Goal: Transaction & Acquisition: Purchase product/service

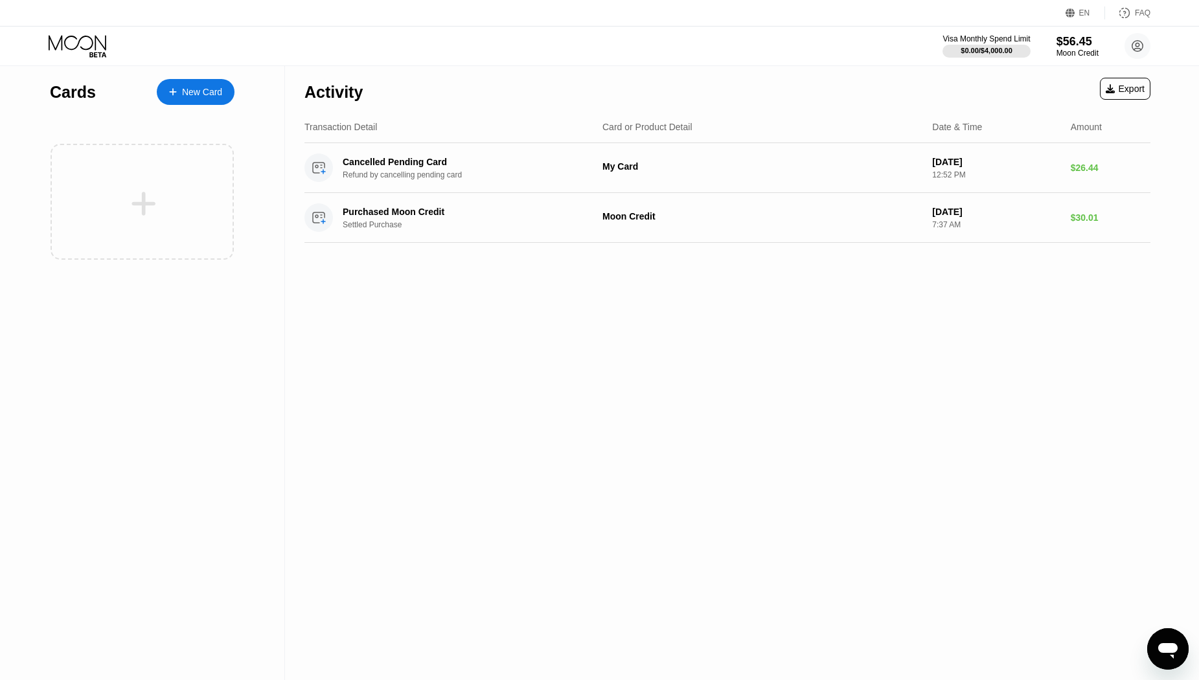
click at [198, 95] on div "New Card" at bounding box center [202, 92] width 40 height 11
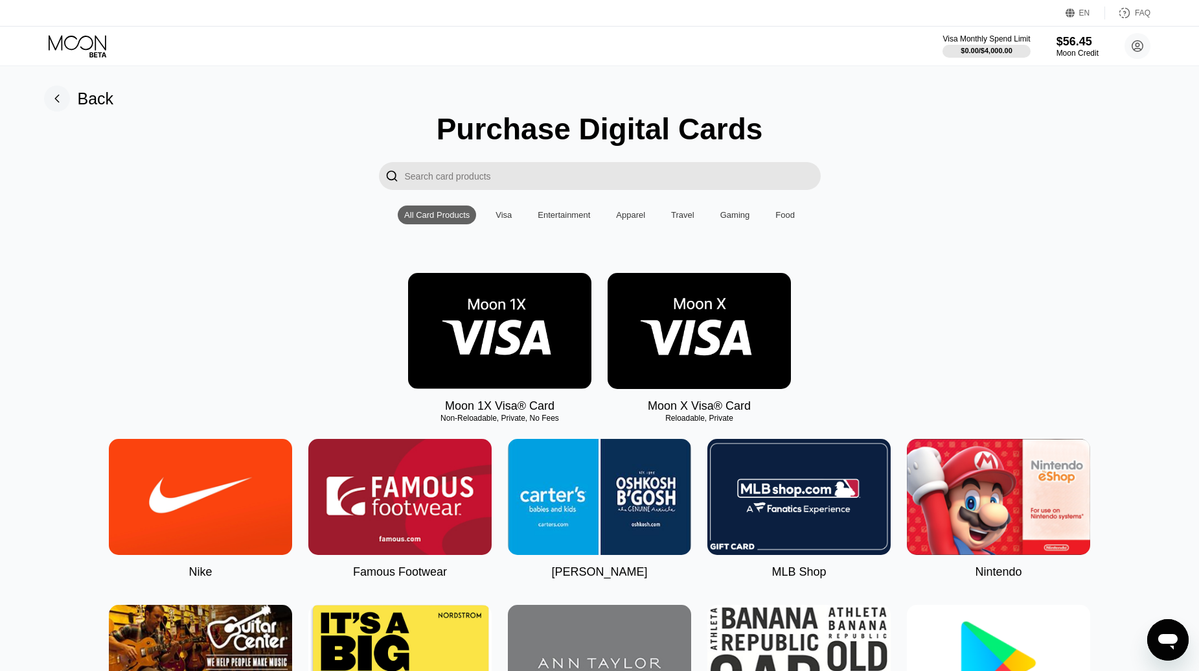
click at [502, 220] on div "Visa" at bounding box center [504, 215] width 16 height 10
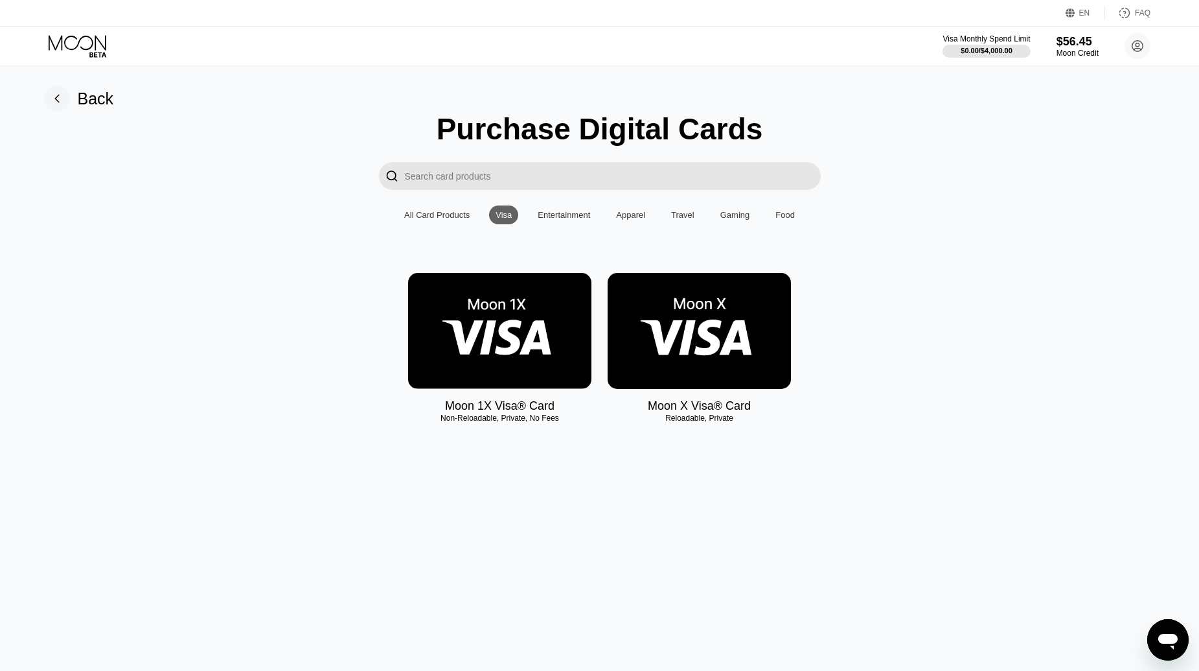
click at [443, 220] on div "All Card Products" at bounding box center [436, 215] width 65 height 10
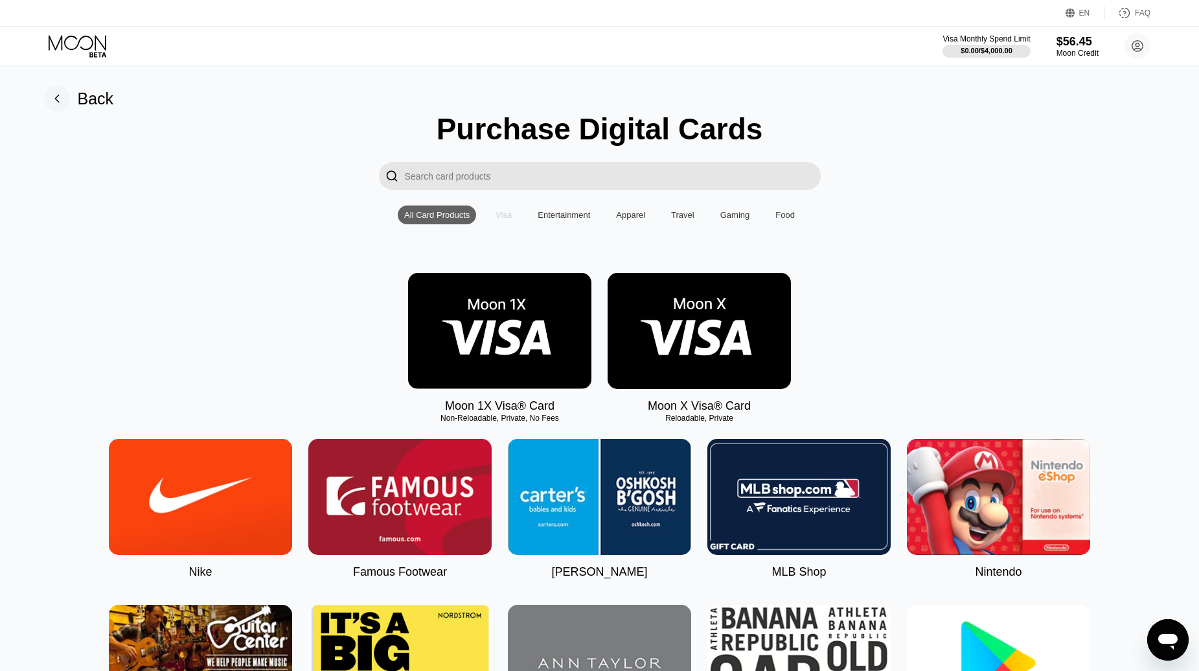
click at [507, 220] on div "Visa" at bounding box center [504, 215] width 16 height 10
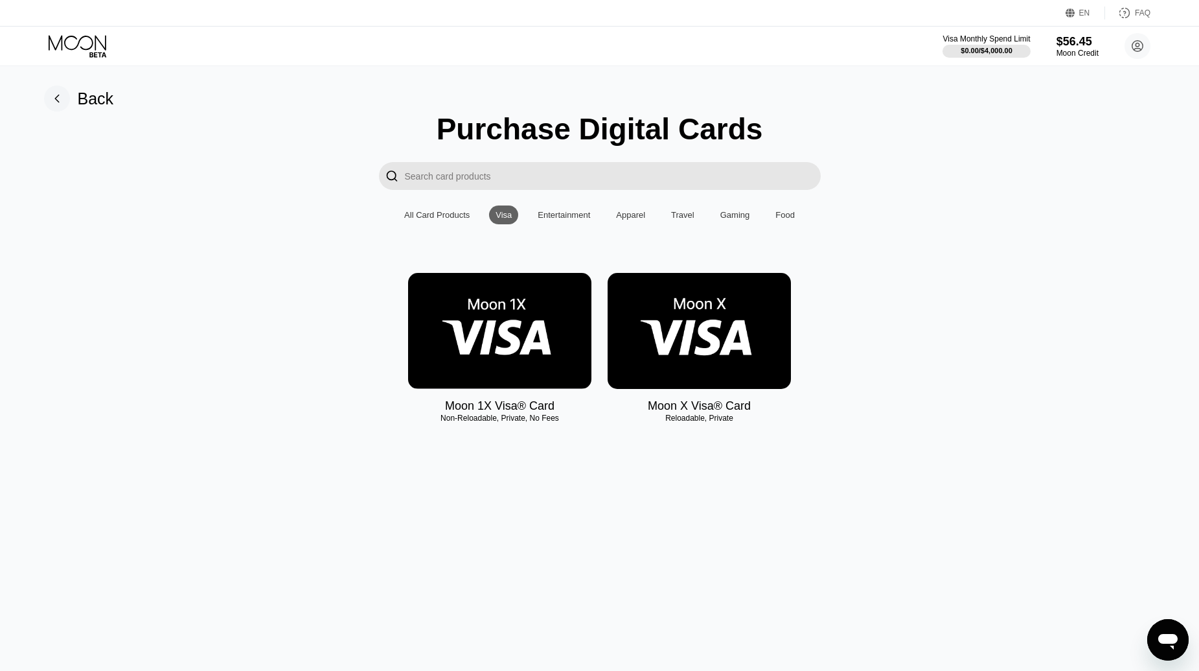
click at [702, 345] on img at bounding box center [699, 331] width 183 height 116
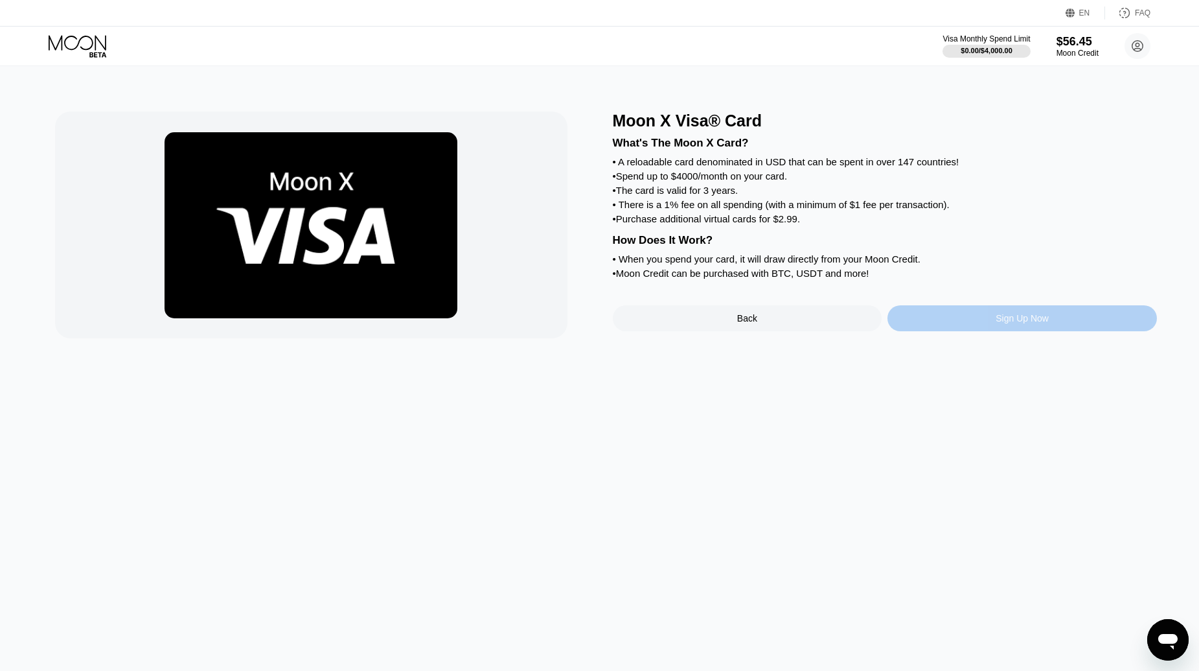
click at [955, 331] on div "Sign Up Now" at bounding box center [1023, 318] width 270 height 26
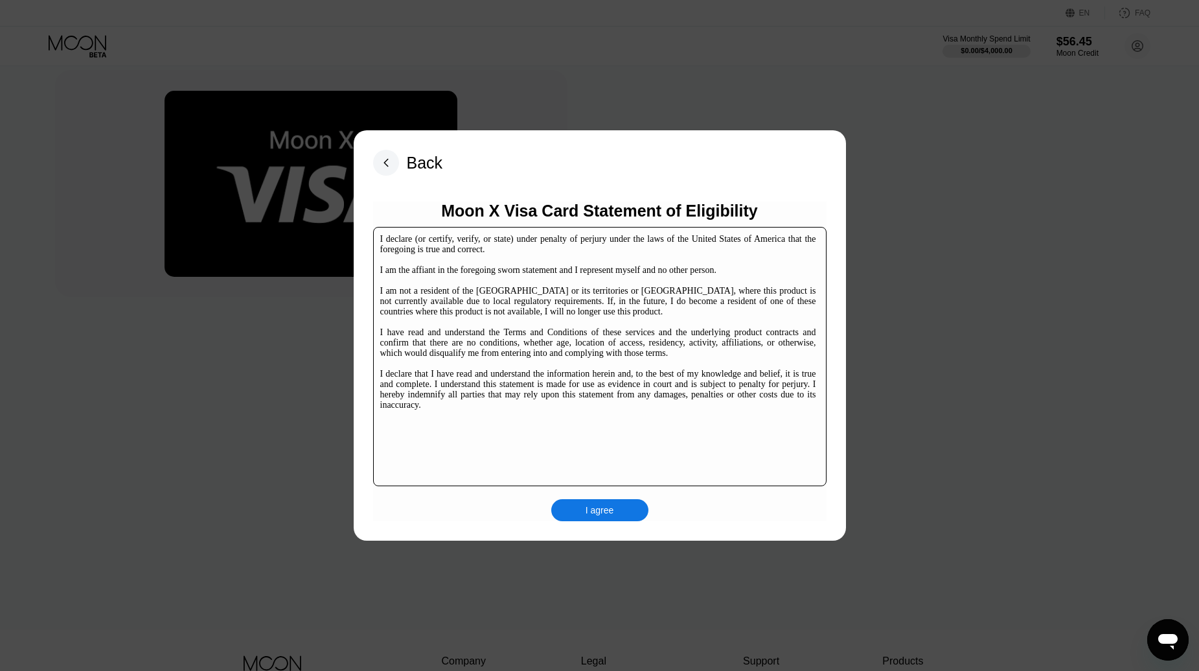
scroll to position [199, 0]
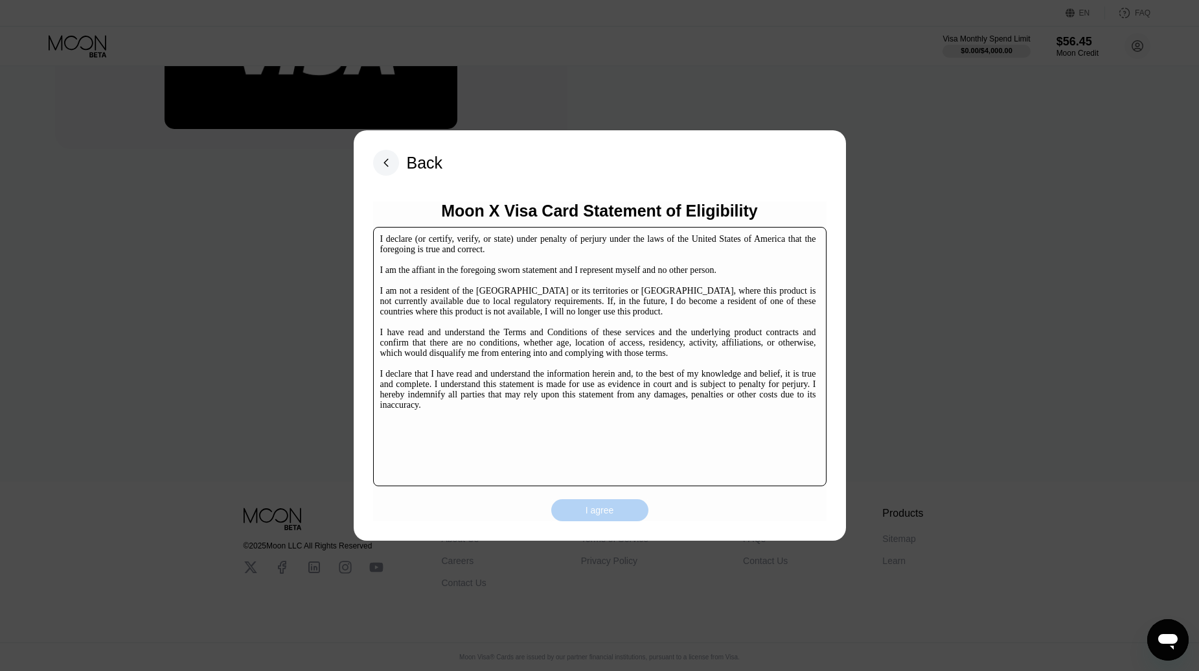
click at [609, 512] on div "I agree" at bounding box center [600, 510] width 29 height 12
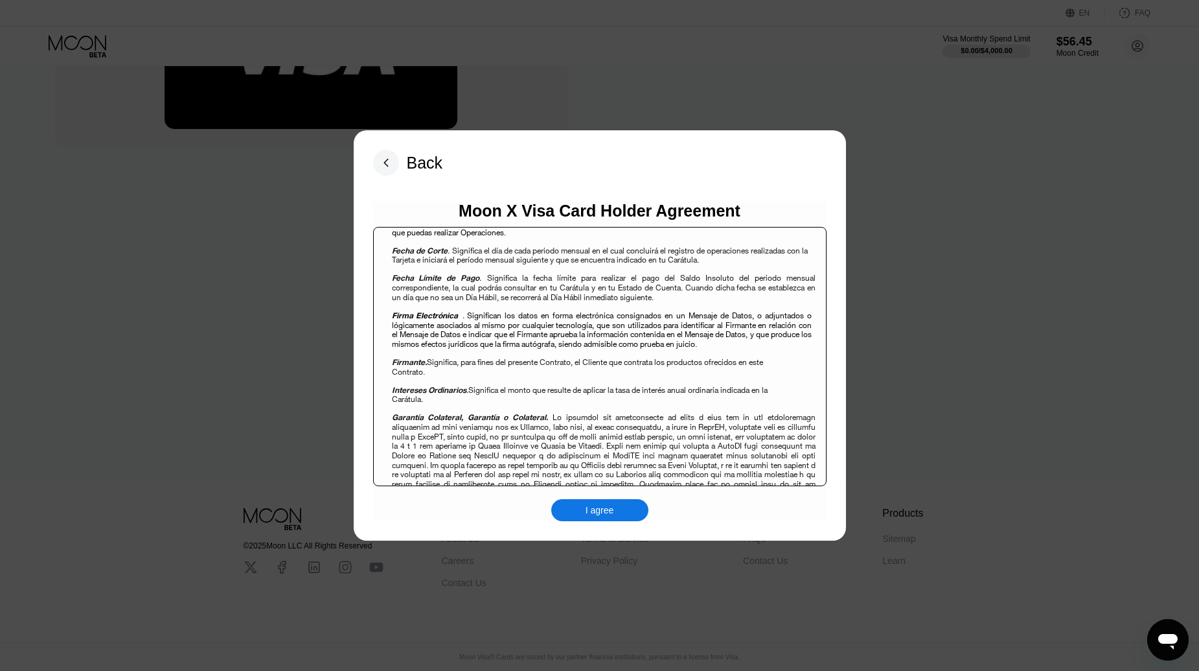
scroll to position [842, 0]
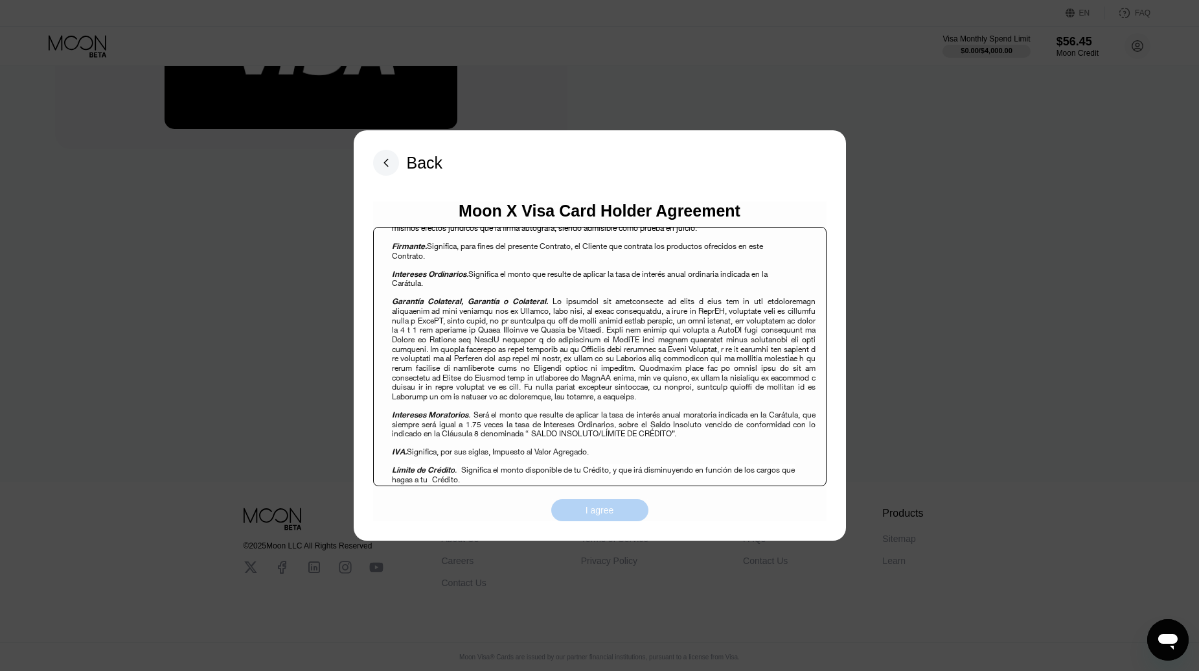
click at [594, 513] on div "I agree" at bounding box center [600, 510] width 29 height 12
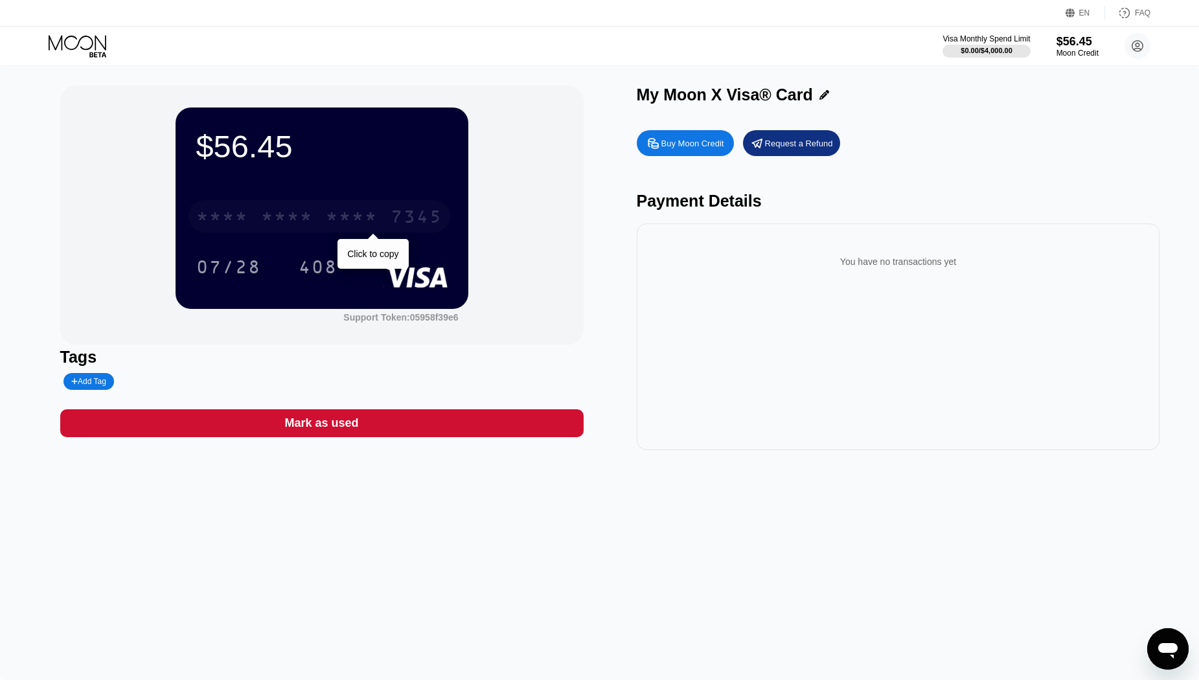
click at [361, 217] on div "* * * *" at bounding box center [352, 218] width 52 height 21
click at [365, 270] on div "07/28 408" at bounding box center [321, 267] width 251 height 32
click at [177, 501] on div "$56.45 4513 6500 2520 7345 07/28 408 Support Token: 05958f39e6 Tags Add Tag Mar…" at bounding box center [599, 373] width 1199 height 614
